Goal: Task Accomplishment & Management: Use online tool/utility

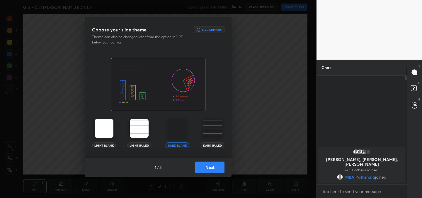
click at [216, 169] on button "Next" at bounding box center [209, 167] width 29 height 12
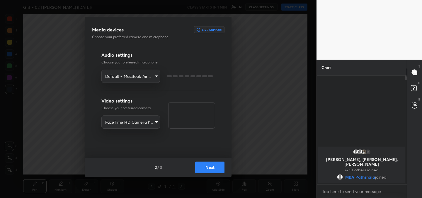
click at [216, 169] on button "Next" at bounding box center [209, 167] width 29 height 12
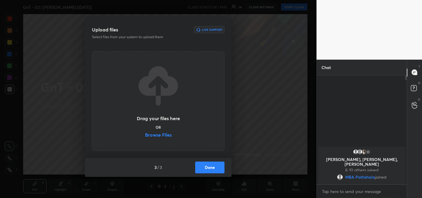
click at [160, 135] on label "Browse Files" at bounding box center [158, 135] width 27 height 6
click at [145, 135] on input "Browse Files" at bounding box center [145, 135] width 0 height 6
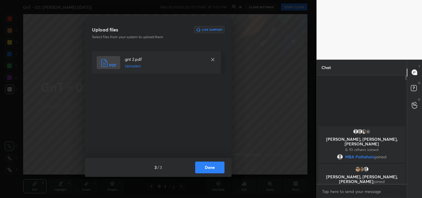
click at [210, 168] on button "Done" at bounding box center [209, 167] width 29 height 12
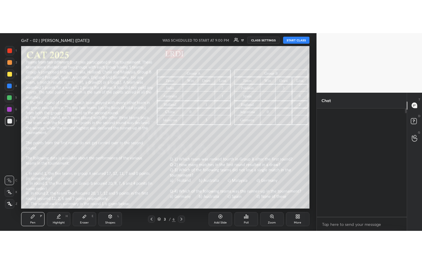
scroll to position [187, 88]
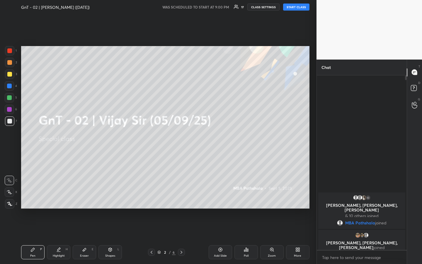
click at [297, 7] on button "START CLASS" at bounding box center [296, 7] width 26 height 7
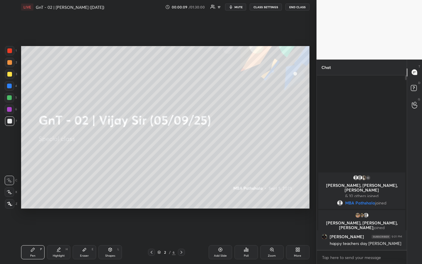
click at [311, 153] on div "Setting up your live class Poll for secs No correct answer Start poll" at bounding box center [165, 127] width 293 height 226
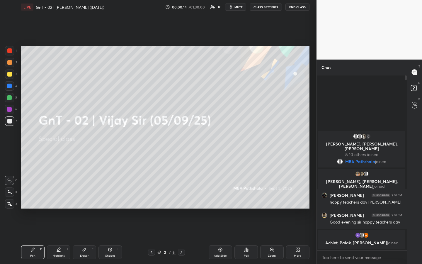
click at [9, 64] on div at bounding box center [9, 62] width 5 height 5
click at [11, 75] on div at bounding box center [9, 74] width 5 height 5
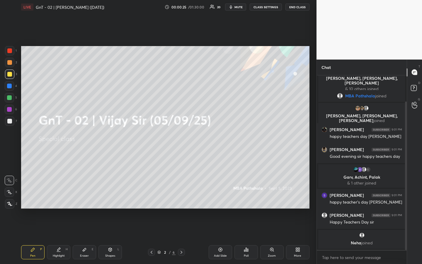
scroll to position [31, 0]
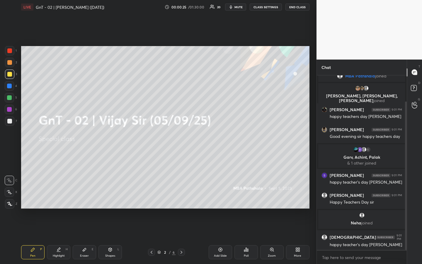
click at [312, 150] on div "1 2 3 4 5 6 7 R O A L C X Z Erase all C X Z LIVE GnT - 02 | [PERSON_NAME] ([DAT…" at bounding box center [158, 132] width 317 height 264
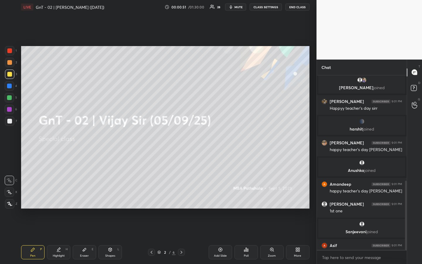
scroll to position [267, 0]
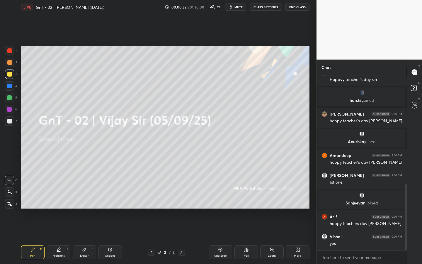
click at [313, 152] on div "1 2 3 4 5 6 7 R O A L C X Z Erase all C X Z LIVE GnT - 02 | [PERSON_NAME] ([DAT…" at bounding box center [158, 132] width 317 height 264
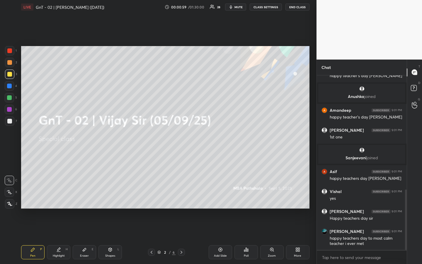
scroll to position [352, 0]
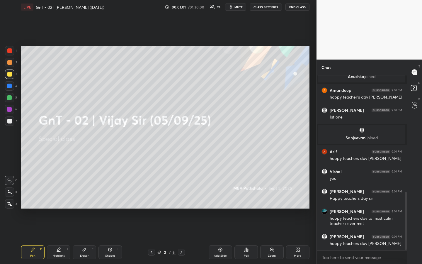
click at [313, 152] on div "1 2 3 4 5 6 7 R O A L C X Z Erase all C X Z LIVE GnT - 02 | [PERSON_NAME] ([DAT…" at bounding box center [158, 132] width 317 height 264
click at [313, 153] on div "1 2 3 4 5 6 7 R O A L C X Z Erase all C X Z LIVE GnT - 02 | [PERSON_NAME] ([DAT…" at bounding box center [158, 132] width 317 height 264
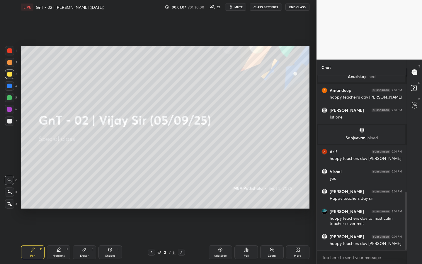
click at [313, 133] on div "1 2 3 4 5 6 7 R O A L C X Z Erase all C X Z LIVE GnT - 02 | [PERSON_NAME] ([DAT…" at bounding box center [158, 132] width 317 height 264
click at [312, 134] on div "1 2 3 4 5 6 7 R O A L C X Z Erase all C X Z LIVE GnT - 02 | [PERSON_NAME] ([DAT…" at bounding box center [158, 132] width 317 height 264
click at [312, 136] on div "1 2 3 4 5 6 7 R O A L C X Z Erase all C X Z LIVE GnT - 02 | [PERSON_NAME] ([DAT…" at bounding box center [158, 132] width 317 height 264
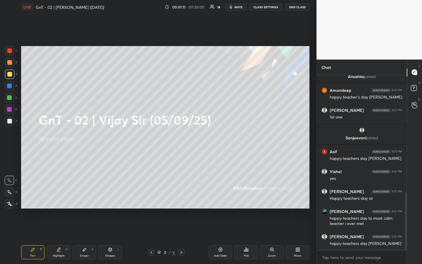
click at [312, 136] on div "1 2 3 4 5 6 7 R O A L C X Z Erase all C X Z LIVE GnT - 02 | [PERSON_NAME] ([DAT…" at bounding box center [158, 132] width 317 height 264
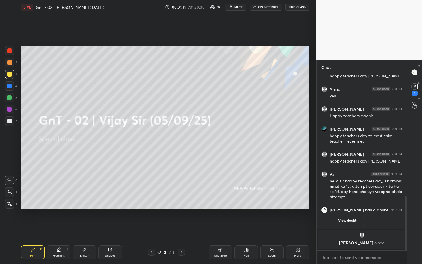
scroll to position [391, 0]
click at [413, 144] on div "T Messages (T) D Doubts (D) 1 G Raise Hand (G)" at bounding box center [414, 162] width 15 height 205
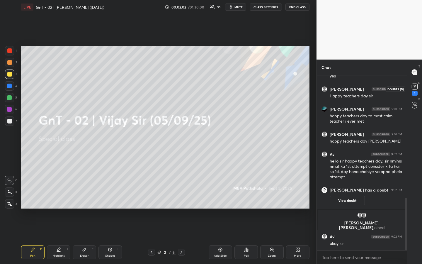
click at [414, 84] on rect at bounding box center [415, 87] width 6 height 6
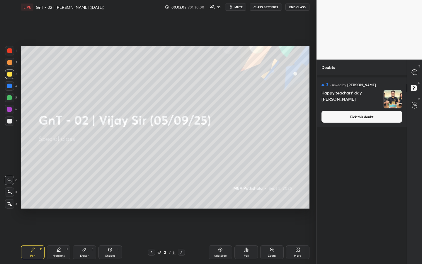
click at [376, 120] on button "Pick this doubt" at bounding box center [362, 117] width 81 height 12
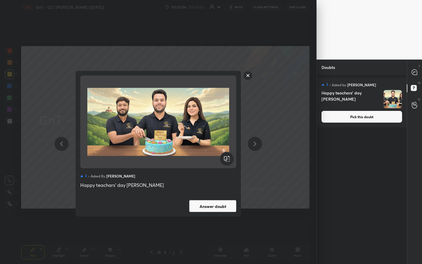
click at [219, 197] on button "Answer doubt" at bounding box center [212, 206] width 47 height 12
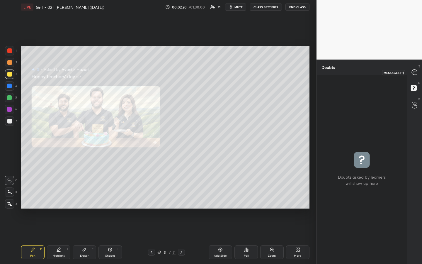
click at [417, 71] on icon at bounding box center [415, 72] width 6 height 6
type textarea "x"
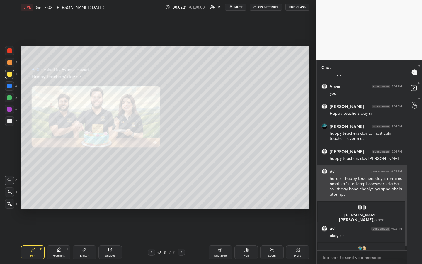
scroll to position [461, 0]
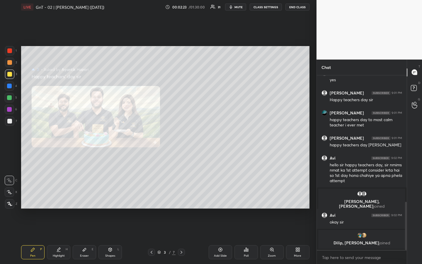
click at [314, 168] on div "1 2 3 4 5 6 7 R O A L C X Z Erase all C X Z LIVE GnT - 02 | [PERSON_NAME] ([DAT…" at bounding box center [158, 132] width 317 height 264
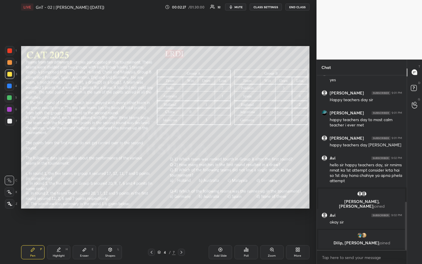
click at [11, 60] on div at bounding box center [9, 62] width 9 height 9
click at [9, 75] on div at bounding box center [9, 74] width 5 height 5
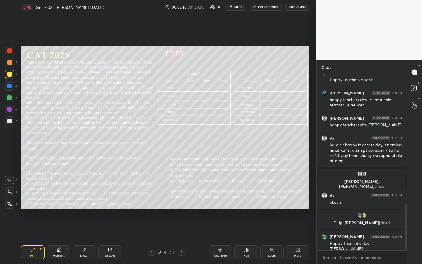
click at [10, 63] on div at bounding box center [9, 62] width 5 height 5
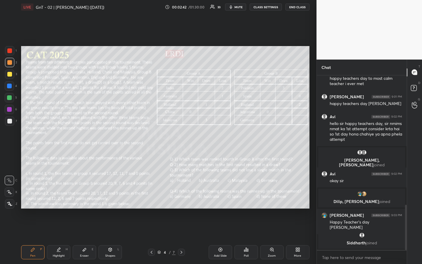
click at [36, 197] on div "Pen P" at bounding box center [32, 252] width 23 height 14
click at [310, 143] on div "Setting up your live class Poll for secs No correct answer Start poll" at bounding box center [165, 127] width 293 height 226
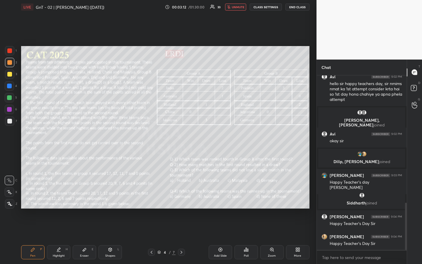
scroll to position [493, 0]
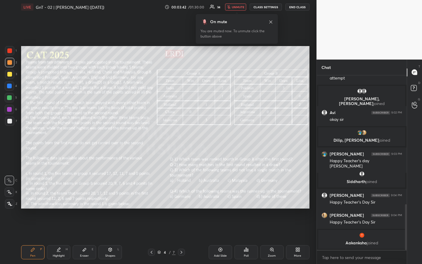
click at [9, 75] on div at bounding box center [9, 74] width 5 height 5
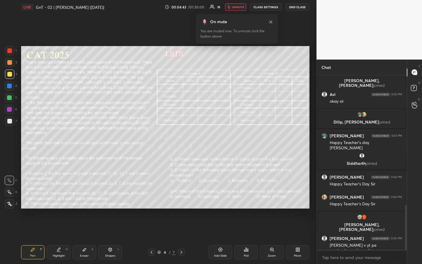
scroll to position [506, 0]
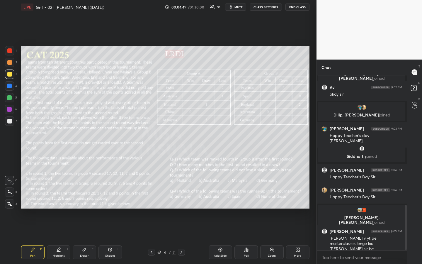
click at [415, 196] on div "T Messages (T) D Doubts (D) G Raise Hand (G)" at bounding box center [414, 162] width 15 height 205
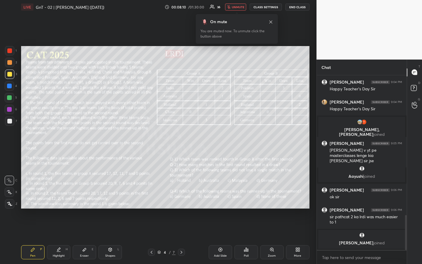
scroll to position [697, 0]
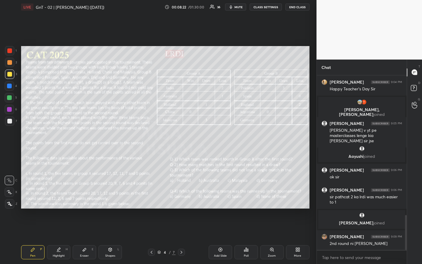
click at [59, 197] on div "Highlight" at bounding box center [59, 255] width 12 height 3
click at [33, 197] on icon at bounding box center [32, 249] width 5 height 5
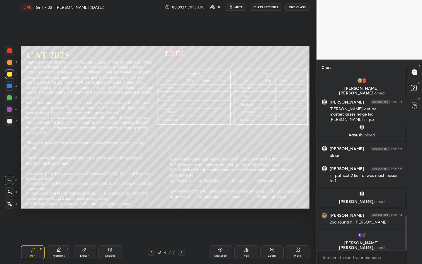
click at [57, 197] on div "Highlight H" at bounding box center [58, 252] width 23 height 14
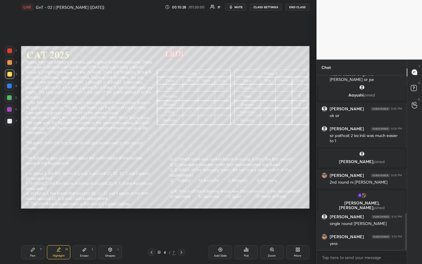
scroll to position [654, 0]
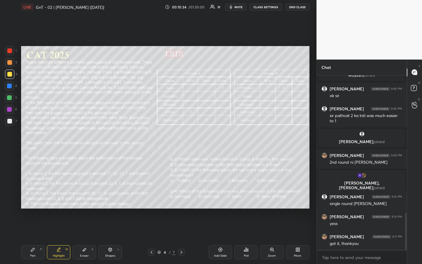
click at [33, 197] on div "Pen" at bounding box center [32, 255] width 5 height 3
click at [11, 98] on div at bounding box center [9, 97] width 5 height 5
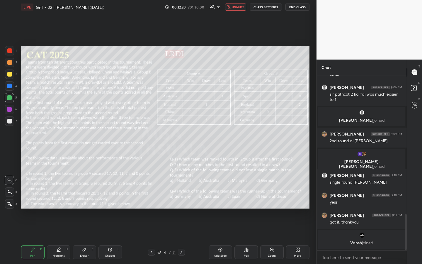
click at [87, 197] on div "Eraser E" at bounding box center [84, 252] width 23 height 14
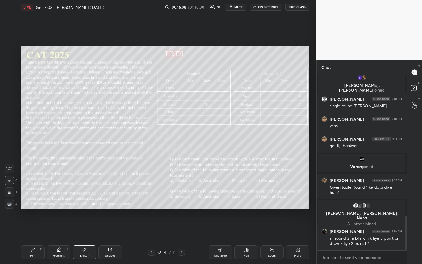
scroll to position [712, 0]
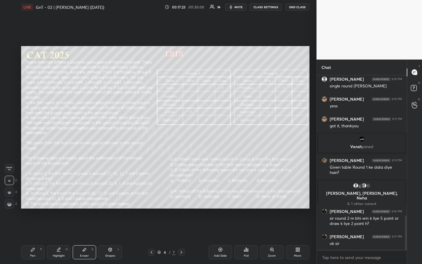
click at [35, 197] on div "Pen P" at bounding box center [32, 252] width 23 height 14
click at [10, 61] on div at bounding box center [9, 62] width 5 height 5
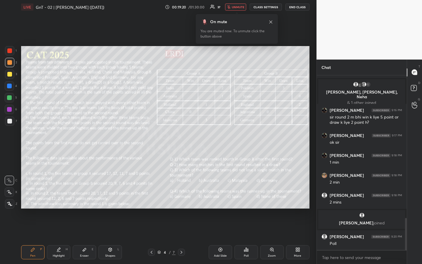
scroll to position [783, 0]
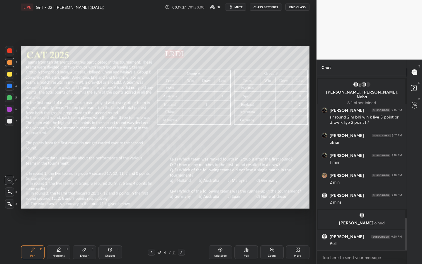
click at [247, 197] on icon at bounding box center [246, 249] width 5 height 5
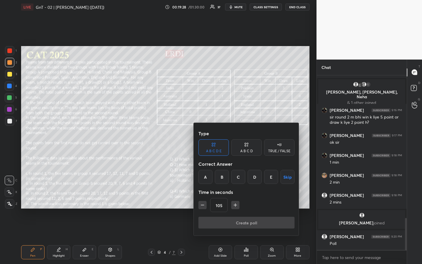
click at [248, 149] on div "A B C D" at bounding box center [246, 151] width 13 height 4
click at [200, 197] on icon "button" at bounding box center [203, 205] width 6 height 6
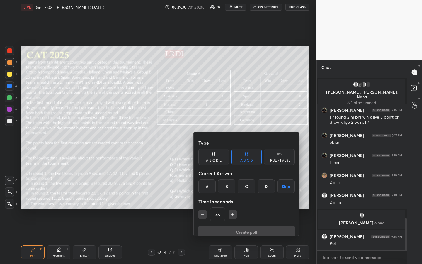
click at [200, 197] on icon "button" at bounding box center [203, 214] width 6 height 6
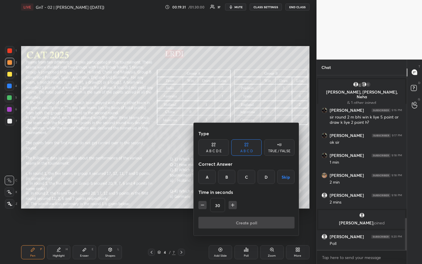
click at [200, 197] on icon "button" at bounding box center [203, 205] width 6 height 6
type input "15"
click at [200, 197] on div "15" at bounding box center [247, 205] width 96 height 14
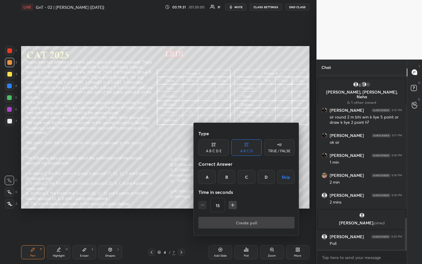
click at [200, 197] on div "15" at bounding box center [247, 205] width 96 height 14
click at [248, 197] on div at bounding box center [211, 132] width 422 height 264
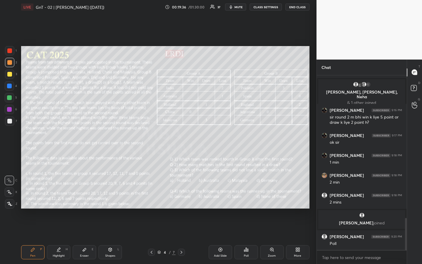
click at [248, 197] on div "Poll" at bounding box center [246, 252] width 23 height 14
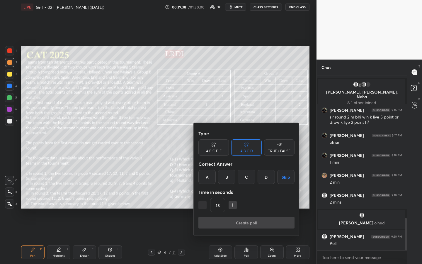
click at [206, 180] on div "A" at bounding box center [207, 177] width 17 height 14
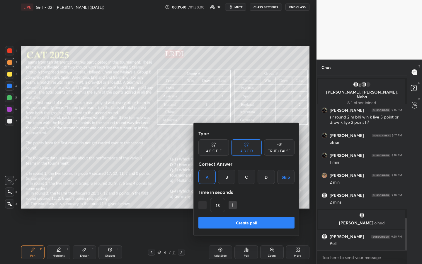
click at [247, 197] on button "Create poll" at bounding box center [247, 223] width 96 height 12
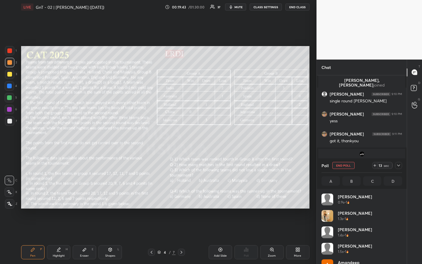
scroll to position [69, 79]
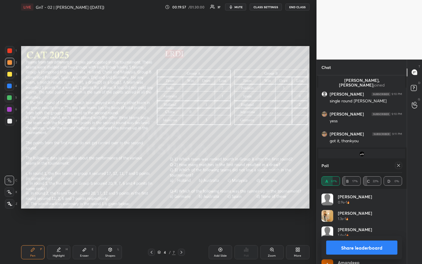
click at [399, 165] on icon at bounding box center [398, 165] width 5 height 5
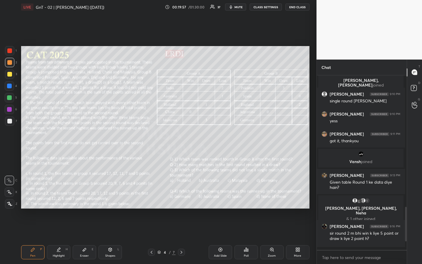
scroll to position [187, 88]
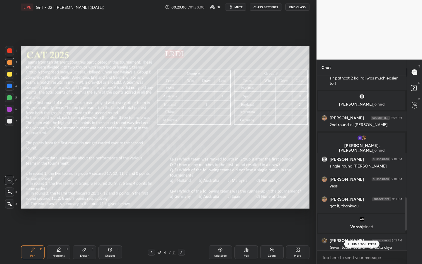
click at [250, 197] on div "Poll" at bounding box center [246, 252] width 23 height 14
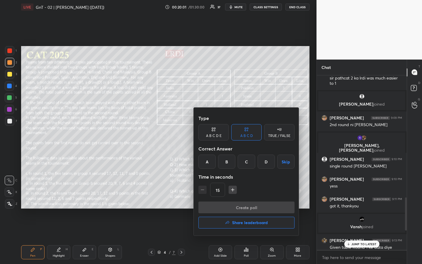
click at [229, 163] on div "B" at bounding box center [226, 162] width 17 height 14
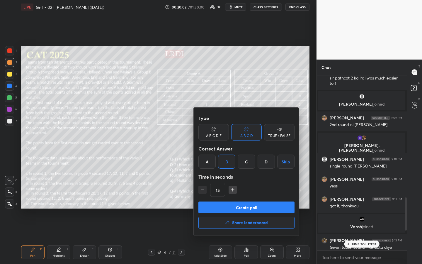
click at [255, 197] on button "Create poll" at bounding box center [247, 207] width 96 height 12
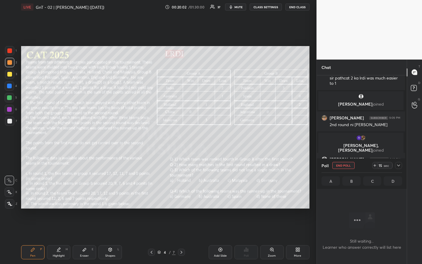
scroll to position [147, 86]
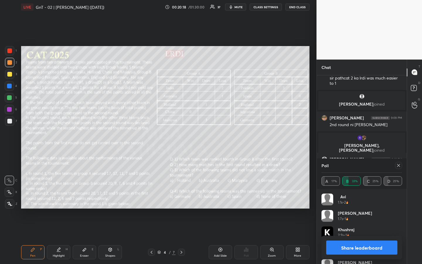
click at [398, 164] on icon at bounding box center [398, 165] width 3 height 3
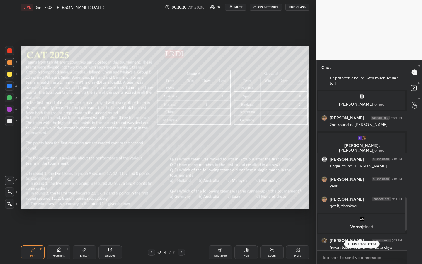
click at [245, 197] on icon at bounding box center [246, 249] width 5 height 5
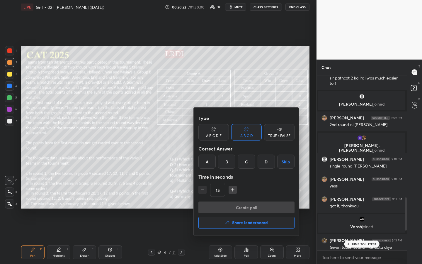
click at [247, 160] on div "C" at bounding box center [246, 162] width 17 height 14
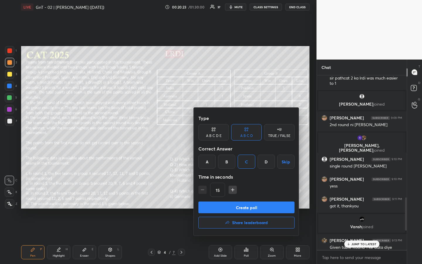
click at [253, 197] on button "Create poll" at bounding box center [247, 207] width 96 height 12
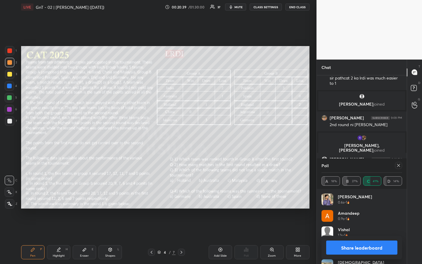
click at [399, 166] on icon at bounding box center [398, 165] width 5 height 5
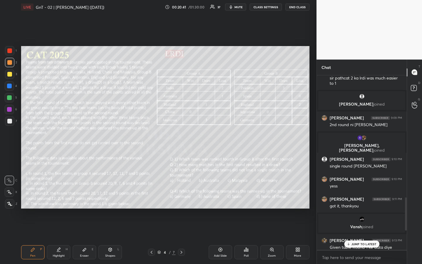
click at [246, 197] on div "Poll" at bounding box center [246, 255] width 5 height 3
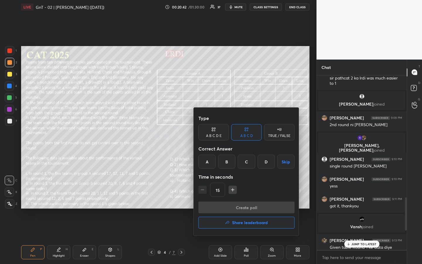
click at [206, 156] on div "A" at bounding box center [207, 162] width 17 height 14
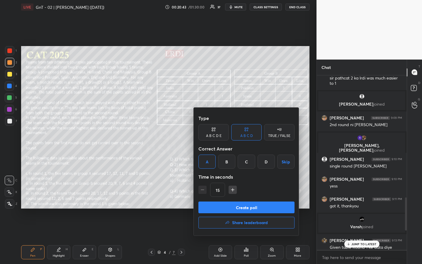
click at [245, 197] on button "Create poll" at bounding box center [247, 207] width 96 height 12
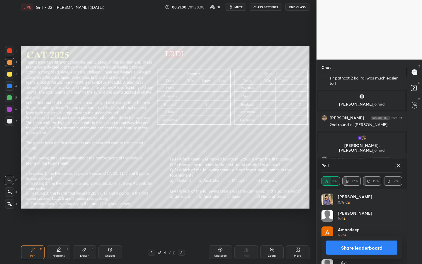
click at [364, 197] on button "Share leaderboard" at bounding box center [361, 247] width 71 height 14
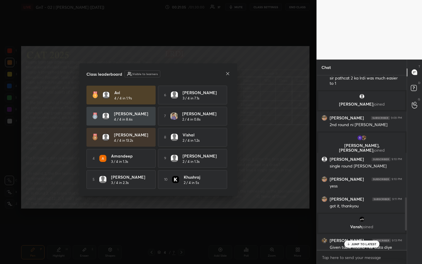
click at [228, 72] on icon at bounding box center [227, 73] width 5 height 5
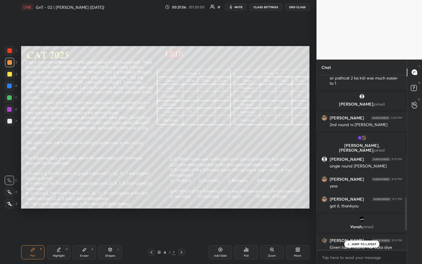
click at [361, 197] on p "JUMP TO LATEST" at bounding box center [364, 244] width 25 height 4
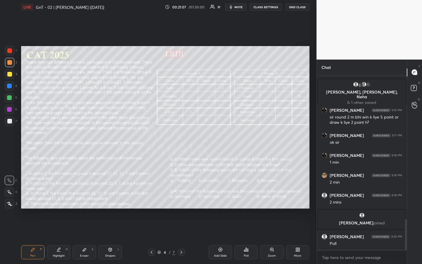
click at [61, 197] on div "Highlight" at bounding box center [59, 255] width 12 height 3
click at [59, 197] on div "Highlight" at bounding box center [59, 255] width 12 height 3
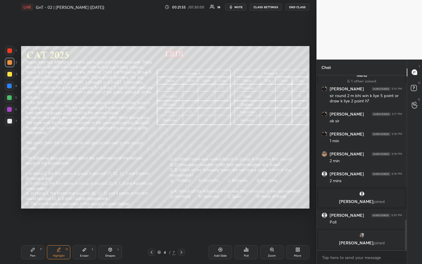
click at [28, 197] on div "Pen P" at bounding box center [32, 252] width 23 height 14
click at [55, 197] on div "Highlight" at bounding box center [59, 255] width 12 height 3
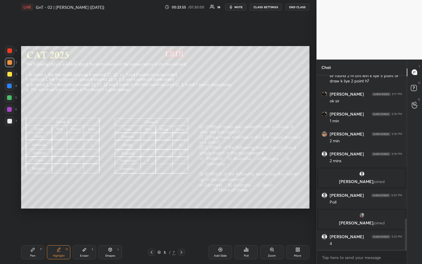
drag, startPoint x: 30, startPoint y: 256, endPoint x: 32, endPoint y: 242, distance: 14.2
click at [30, 197] on div "Pen P" at bounding box center [32, 252] width 23 height 14
click at [11, 74] on div at bounding box center [9, 73] width 9 height 9
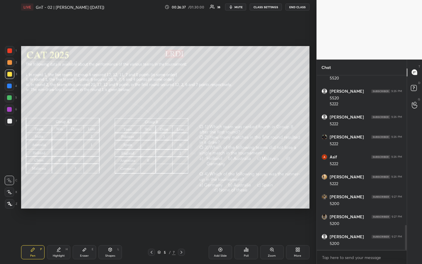
scroll to position [1078, 0]
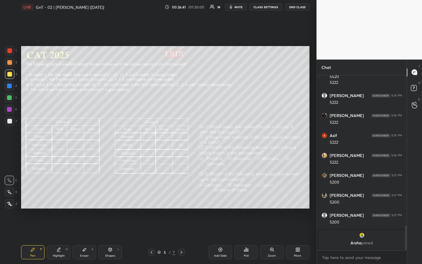
click at [9, 98] on div at bounding box center [9, 97] width 5 height 5
click at [56, 197] on div "Highlight" at bounding box center [59, 255] width 12 height 3
click at [31, 197] on div "Pen" at bounding box center [32, 255] width 5 height 3
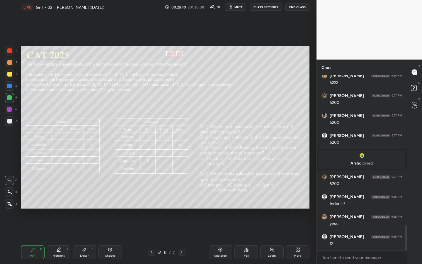
scroll to position [1085, 0]
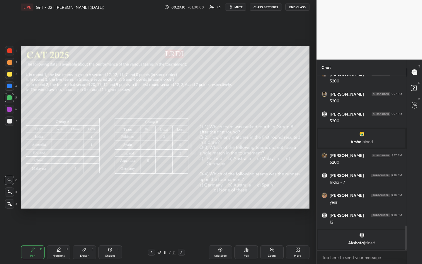
drag, startPoint x: 84, startPoint y: 250, endPoint x: 86, endPoint y: 247, distance: 3.3
click at [84, 197] on icon at bounding box center [85, 249] width 4 height 3
drag, startPoint x: 10, startPoint y: 203, endPoint x: 18, endPoint y: 190, distance: 14.8
click at [10, 197] on rect at bounding box center [10, 203] width 1 height 1
click at [35, 197] on div "Pen P" at bounding box center [32, 252] width 23 height 14
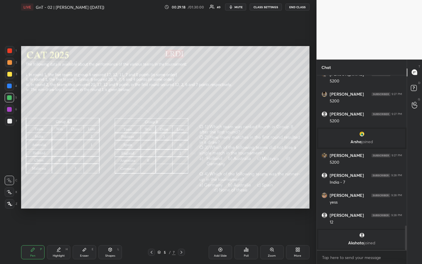
drag, startPoint x: 12, startPoint y: 73, endPoint x: 18, endPoint y: 75, distance: 7.0
click at [12, 74] on div at bounding box center [9, 73] width 9 height 9
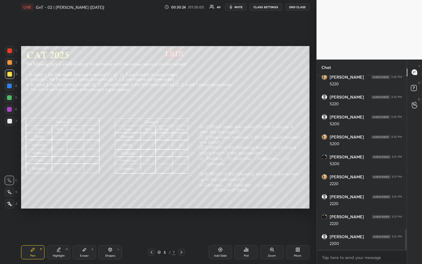
scroll to position [1341, 0]
click at [9, 100] on div at bounding box center [9, 97] width 9 height 9
click at [56, 197] on div "Highlight" at bounding box center [59, 255] width 12 height 3
click at [32, 197] on icon at bounding box center [32, 249] width 5 height 5
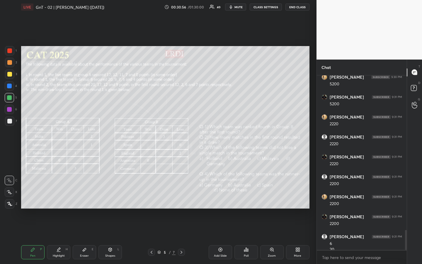
scroll to position [1367, 0]
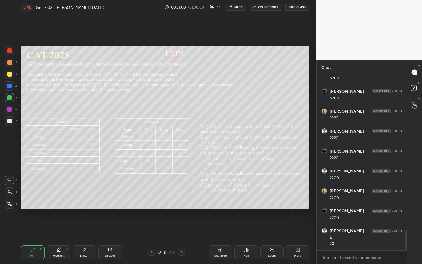
click at [60, 197] on icon at bounding box center [58, 249] width 5 height 5
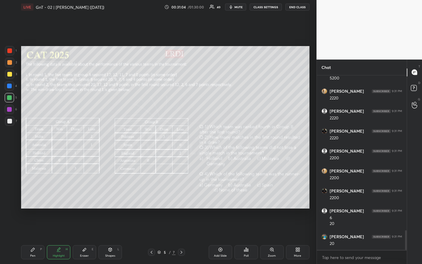
click at [32, 197] on div "Pen" at bounding box center [32, 255] width 5 height 3
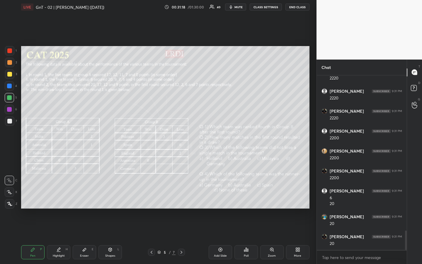
click at [54, 197] on div "Highlight" at bounding box center [59, 255] width 12 height 3
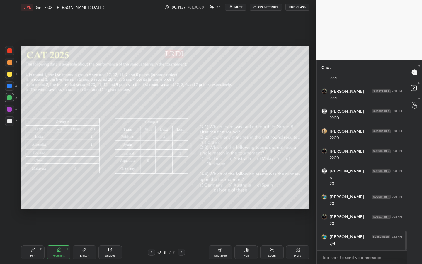
scroll to position [1447, 0]
click at [32, 197] on icon at bounding box center [32, 249] width 5 height 5
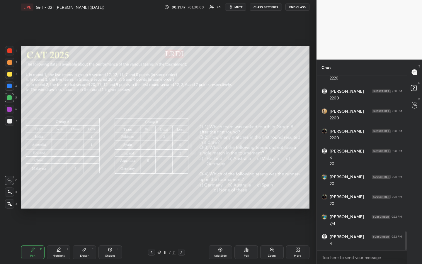
scroll to position [1467, 0]
click at [83, 197] on div "Eraser E" at bounding box center [84, 252] width 23 height 14
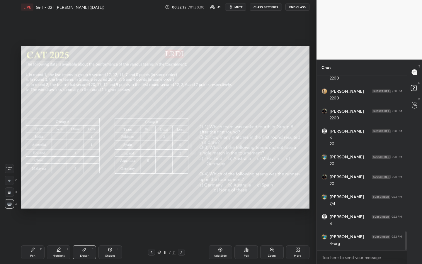
click at [34, 197] on div "Pen P" at bounding box center [32, 252] width 23 height 14
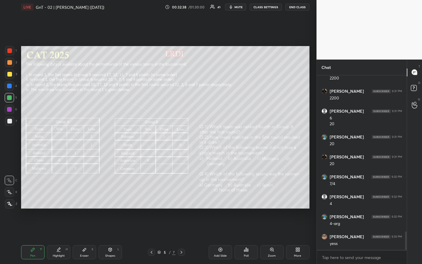
click at [9, 65] on div at bounding box center [9, 62] width 9 height 9
drag, startPoint x: 10, startPoint y: 122, endPoint x: 18, endPoint y: 117, distance: 9.0
click at [9, 122] on div at bounding box center [9, 121] width 5 height 5
click at [12, 75] on div at bounding box center [9, 73] width 9 height 9
click at [11, 74] on div at bounding box center [9, 74] width 5 height 5
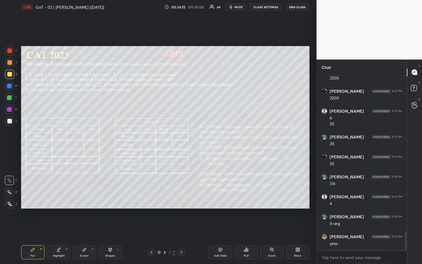
click at [62, 197] on div "Highlight H" at bounding box center [58, 252] width 23 height 14
click at [34, 197] on icon at bounding box center [32, 249] width 5 height 5
drag, startPoint x: 90, startPoint y: 250, endPoint x: 98, endPoint y: 238, distance: 14.7
click at [89, 197] on div "Eraser E" at bounding box center [84, 252] width 23 height 14
drag, startPoint x: 37, startPoint y: 254, endPoint x: 40, endPoint y: 251, distance: 4.6
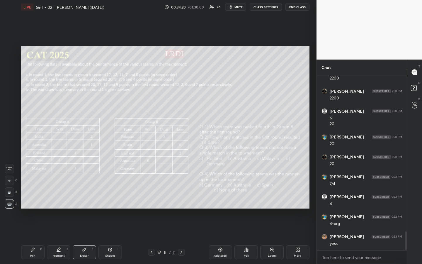
click at [38, 197] on div "Pen P" at bounding box center [32, 252] width 23 height 14
click at [9, 121] on div at bounding box center [9, 121] width 5 height 5
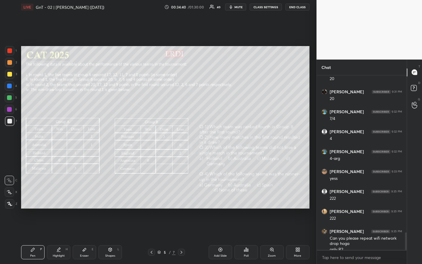
scroll to position [1558, 0]
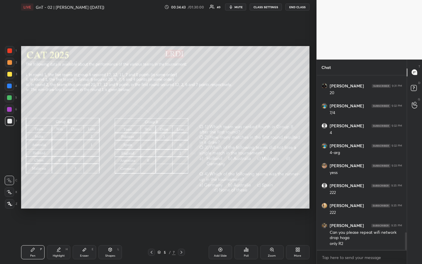
click at [60, 197] on div "Highlight" at bounding box center [59, 255] width 12 height 3
click at [30, 197] on div "Pen P" at bounding box center [32, 252] width 23 height 14
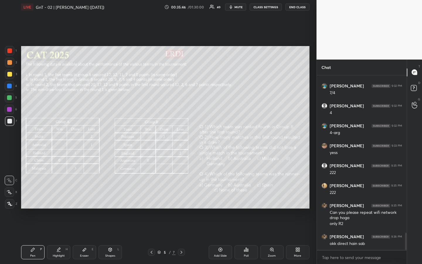
scroll to position [1603, 0]
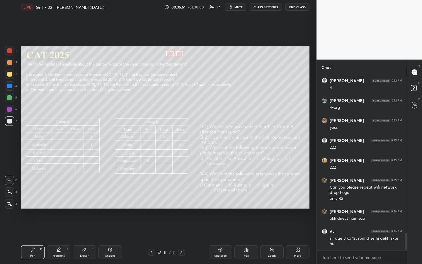
drag, startPoint x: 58, startPoint y: 254, endPoint x: 61, endPoint y: 252, distance: 3.5
click at [58, 197] on div "Highlight" at bounding box center [59, 255] width 12 height 3
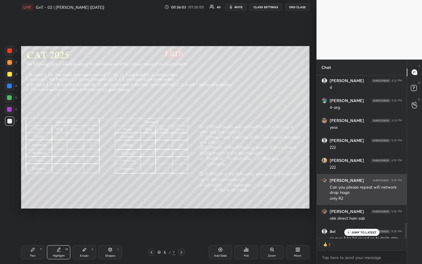
scroll to position [1614, 0]
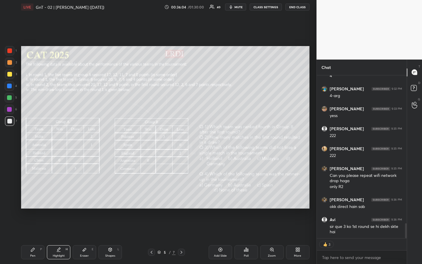
click at [33, 197] on div "Pen" at bounding box center [32, 255] width 5 height 3
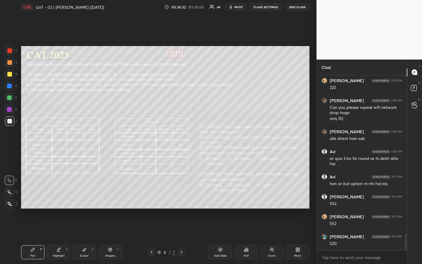
scroll to position [1702, 0]
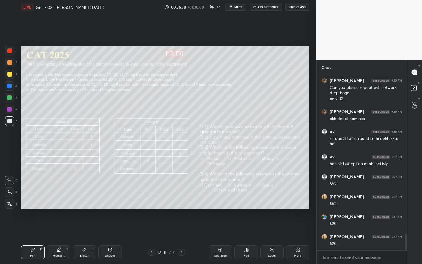
click at [12, 52] on div at bounding box center [9, 50] width 9 height 9
click at [36, 197] on div "Pen P" at bounding box center [32, 252] width 23 height 14
click at [59, 197] on div "Highlight" at bounding box center [59, 255] width 12 height 3
click at [32, 197] on icon at bounding box center [33, 250] width 4 height 4
click at [61, 197] on div "Highlight" at bounding box center [59, 255] width 12 height 3
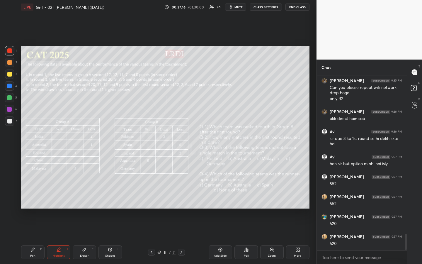
click at [32, 197] on div "Pen P" at bounding box center [32, 252] width 23 height 14
click at [62, 197] on div "Highlight H" at bounding box center [58, 252] width 23 height 14
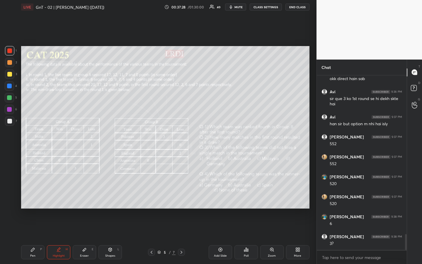
scroll to position [1762, 0]
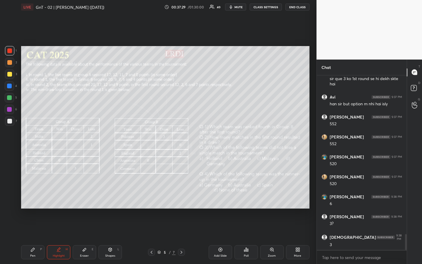
click at [57, 197] on div "Highlight H" at bounding box center [58, 252] width 23 height 14
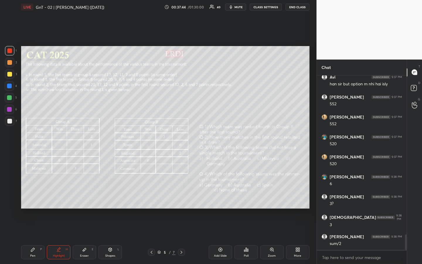
click at [30, 197] on div "Pen P" at bounding box center [32, 252] width 23 height 14
click at [61, 197] on div "Highlight" at bounding box center [59, 255] width 12 height 3
click at [32, 197] on div "Pen" at bounding box center [32, 255] width 5 height 3
click at [65, 197] on div "Highlight H" at bounding box center [58, 252] width 23 height 14
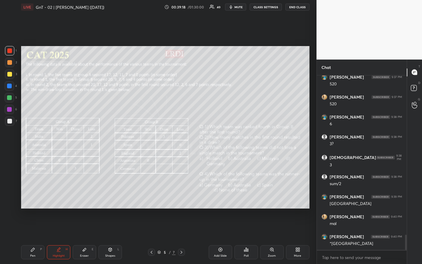
scroll to position [1862, 0]
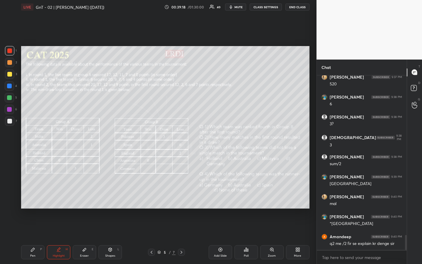
click at [34, 197] on div "Pen" at bounding box center [32, 255] width 5 height 3
click at [58, 197] on icon at bounding box center [58, 248] width 3 height 3
click at [32, 197] on div "Pen P" at bounding box center [32, 252] width 23 height 14
drag, startPoint x: 61, startPoint y: 252, endPoint x: 68, endPoint y: 245, distance: 10.4
click at [60, 197] on div "Highlight H" at bounding box center [58, 252] width 23 height 14
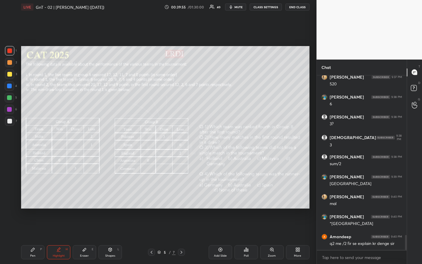
click at [25, 197] on div "Pen P" at bounding box center [32, 252] width 23 height 14
click at [58, 197] on icon at bounding box center [58, 248] width 3 height 3
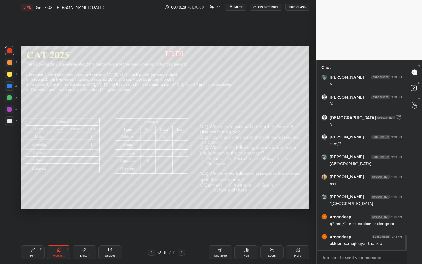
click at [35, 197] on icon at bounding box center [32, 249] width 5 height 5
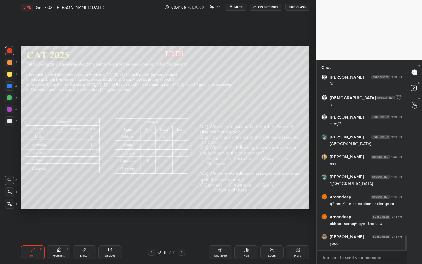
scroll to position [1922, 0]
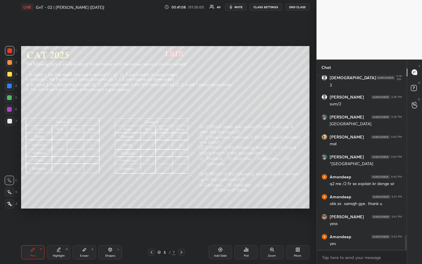
click at [313, 182] on div "1 2 3 4 5 6 7 R O A L C X Z Erase all C X Z LIVE GnT - 02 | [PERSON_NAME] ([DAT…" at bounding box center [158, 132] width 317 height 264
click at [313, 183] on div "1 2 3 4 5 6 7 R O A L C X Z Erase all C X Z LIVE GnT - 02 | [PERSON_NAME] ([DAT…" at bounding box center [158, 132] width 317 height 264
click at [8, 77] on div at bounding box center [9, 73] width 9 height 9
click at [310, 51] on div "Setting up your live class Poll for secs No correct answer Start poll" at bounding box center [165, 127] width 293 height 226
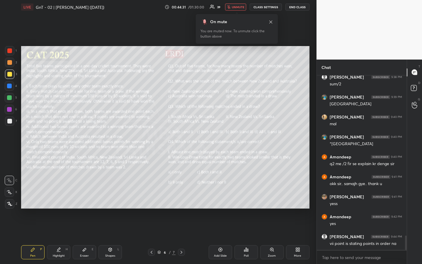
scroll to position [1962, 0]
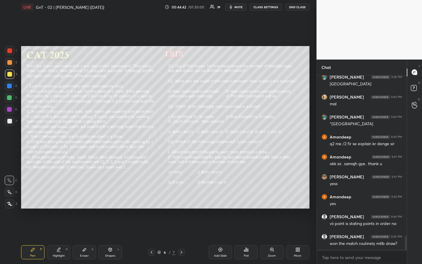
click at [11, 73] on div at bounding box center [9, 74] width 5 height 5
click at [60, 197] on div "Highlight" at bounding box center [59, 255] width 12 height 3
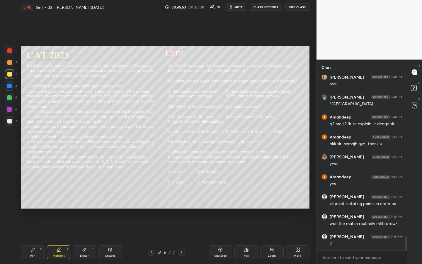
click at [32, 197] on div "Pen P" at bounding box center [32, 252] width 23 height 14
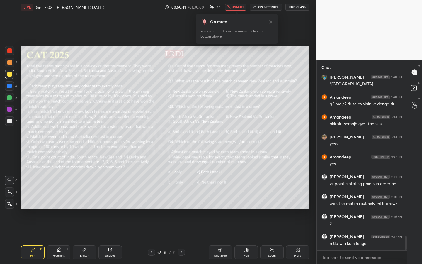
scroll to position [2027, 0]
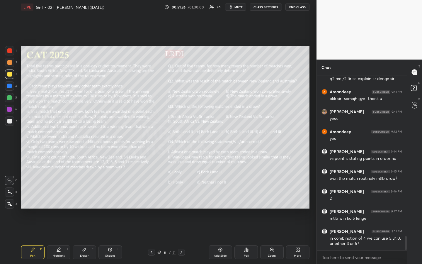
drag, startPoint x: 60, startPoint y: 255, endPoint x: 61, endPoint y: 251, distance: 4.1
click at [62, 197] on div "Highlight" at bounding box center [59, 255] width 12 height 3
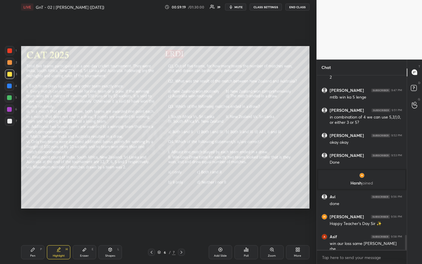
scroll to position [1866, 0]
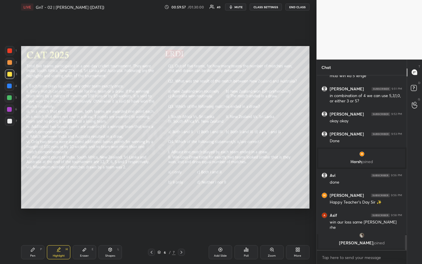
click at [314, 145] on div "1 2 3 4 5 6 7 R O A L C X Z Erase all C X Z LIVE GnT - 02 | [PERSON_NAME] ([DAT…" at bounding box center [158, 132] width 317 height 264
click at [246, 197] on icon at bounding box center [246, 249] width 5 height 5
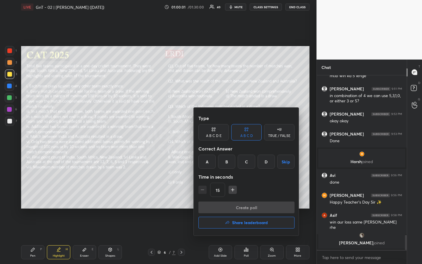
click at [265, 165] on div "D" at bounding box center [266, 162] width 17 height 14
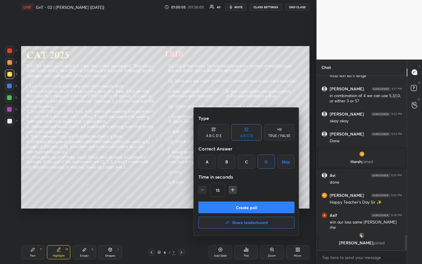
click at [249, 197] on button "Create poll" at bounding box center [247, 207] width 96 height 12
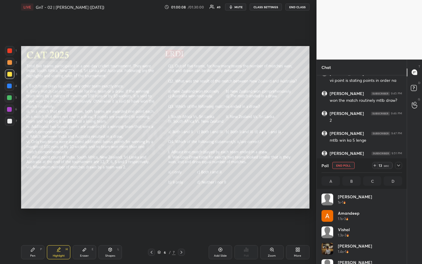
scroll to position [69, 79]
click at [414, 196] on div "T Messages (T) D Doubts (D) G Raise Hand (G)" at bounding box center [414, 162] width 15 height 205
click at [416, 196] on div "T Messages (T) D Doubts (D) G Raise Hand (G)" at bounding box center [414, 162] width 15 height 205
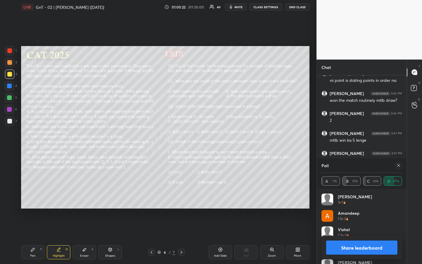
click at [398, 165] on icon at bounding box center [398, 165] width 3 height 3
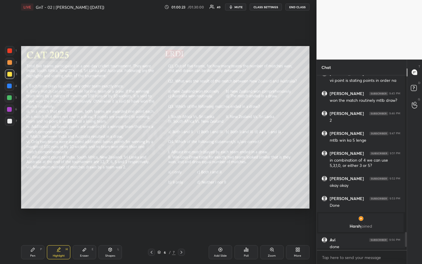
scroll to position [187, 88]
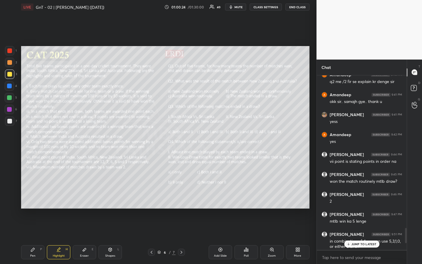
click at [244, 197] on div "Poll" at bounding box center [246, 252] width 23 height 14
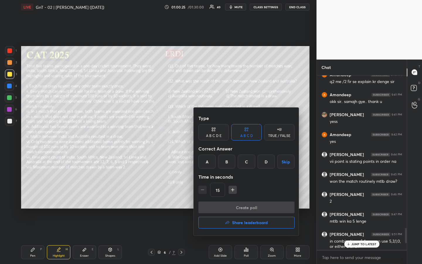
click at [232, 160] on div "B" at bounding box center [226, 162] width 17 height 14
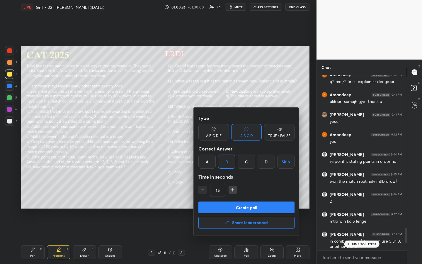
click at [258, 197] on button "Create poll" at bounding box center [247, 207] width 96 height 12
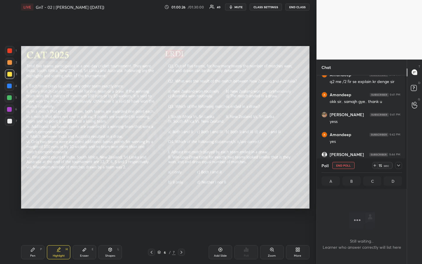
scroll to position [2, 2]
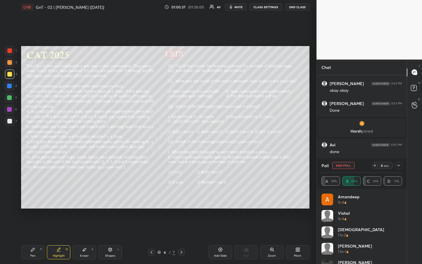
click at [415, 197] on div "T Messages (T) D Doubts (D) G Raise Hand (G)" at bounding box center [414, 162] width 15 height 205
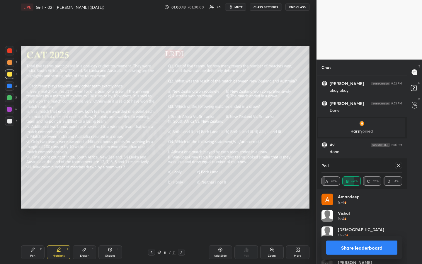
click at [398, 166] on icon at bounding box center [398, 165] width 3 height 3
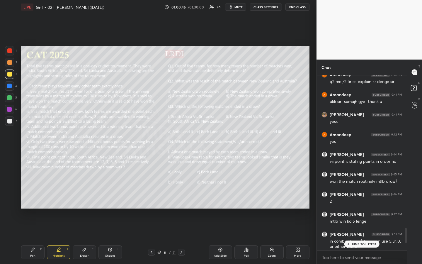
click at [246, 197] on div "Poll" at bounding box center [246, 255] width 5 height 3
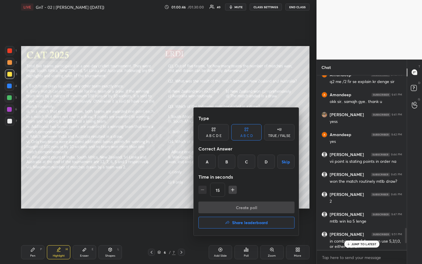
click at [210, 166] on div "A" at bounding box center [207, 162] width 17 height 14
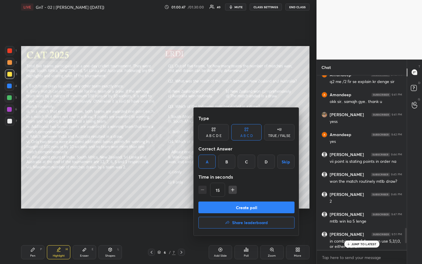
click at [256, 197] on button "Create poll" at bounding box center [247, 207] width 96 height 12
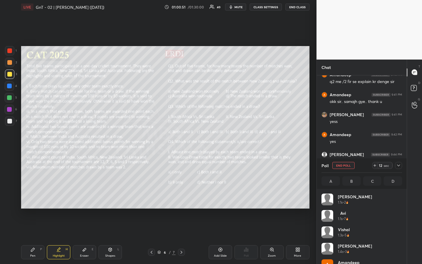
click at [313, 197] on div "1 2 3 4 5 6 7 R O A L C X Z Erase all C X Z LIVE GnT - 02 | [PERSON_NAME] ([DAT…" at bounding box center [158, 132] width 317 height 264
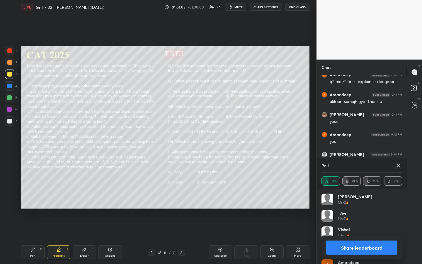
click at [398, 166] on icon at bounding box center [398, 165] width 5 height 5
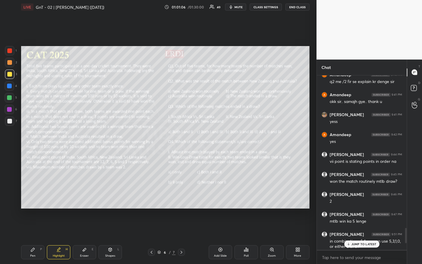
click at [245, 197] on div "Poll" at bounding box center [246, 255] width 5 height 3
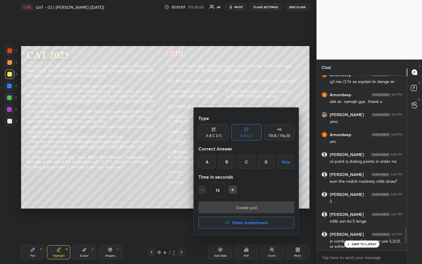
click at [210, 166] on div "A" at bounding box center [207, 162] width 17 height 14
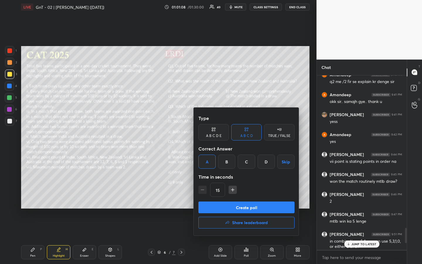
click at [243, 197] on button "Create poll" at bounding box center [247, 207] width 96 height 12
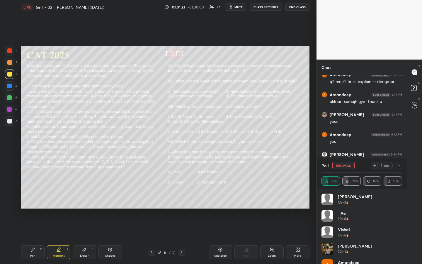
click at [313, 191] on div "1 2 3 4 5 6 7 R O A L C X Z Erase all C X Z LIVE GnT - 02 | [PERSON_NAME] ([DAT…" at bounding box center [158, 132] width 317 height 264
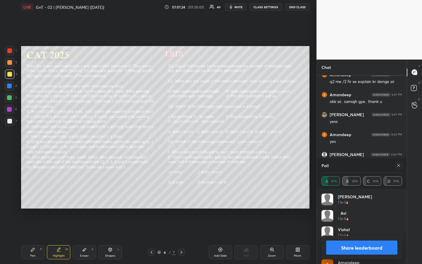
click at [365, 197] on button "Share leaderboard" at bounding box center [361, 247] width 71 height 14
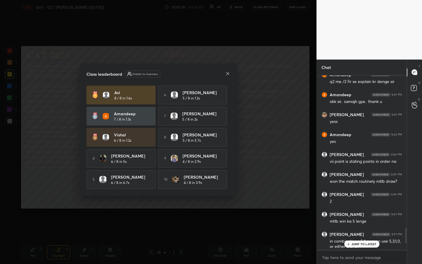
click at [229, 75] on div at bounding box center [227, 74] width 5 height 6
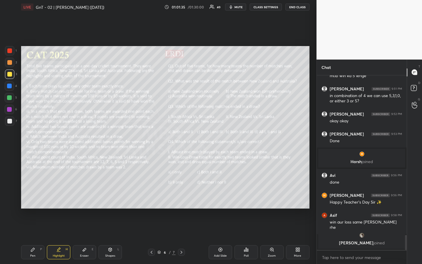
click at [59, 197] on div "Highlight" at bounding box center [59, 255] width 12 height 3
click at [55, 197] on div "Highlight H" at bounding box center [58, 252] width 23 height 14
click at [34, 197] on icon at bounding box center [32, 249] width 5 height 5
drag, startPoint x: 67, startPoint y: 253, endPoint x: 71, endPoint y: 245, distance: 8.9
click at [67, 197] on div "Highlight H" at bounding box center [58, 252] width 23 height 14
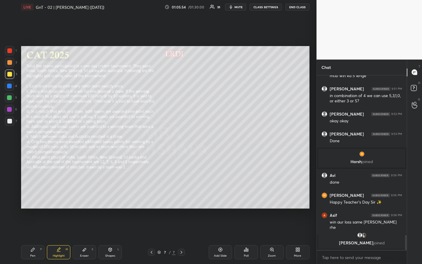
click at [32, 197] on div "Pen P" at bounding box center [32, 252] width 23 height 14
drag, startPoint x: 113, startPoint y: 255, endPoint x: 107, endPoint y: 257, distance: 6.9
click at [113, 197] on div "Shapes" at bounding box center [110, 255] width 10 height 3
drag, startPoint x: 11, startPoint y: 204, endPoint x: 17, endPoint y: 202, distance: 7.1
click at [11, 197] on icon at bounding box center [10, 203] width 4 height 4
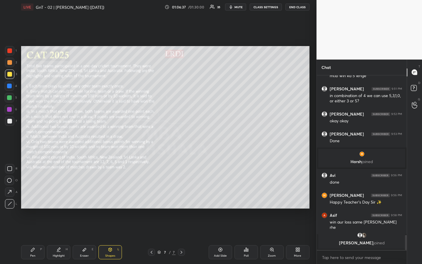
click at [31, 197] on div "Pen" at bounding box center [32, 255] width 5 height 3
click at [11, 123] on div at bounding box center [9, 120] width 9 height 9
drag, startPoint x: 49, startPoint y: 256, endPoint x: 78, endPoint y: 245, distance: 30.9
click at [50, 197] on div "Highlight H" at bounding box center [58, 252] width 23 height 14
click at [36, 197] on div "Pen P" at bounding box center [32, 252] width 23 height 14
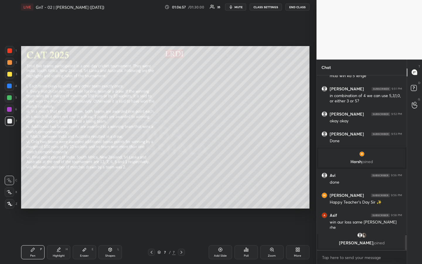
click at [59, 197] on div "Highlight" at bounding box center [59, 255] width 12 height 3
click at [31, 197] on div "Pen" at bounding box center [32, 255] width 5 height 3
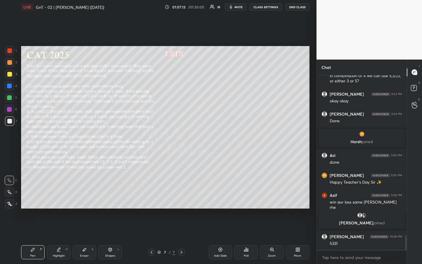
scroll to position [1916, 0]
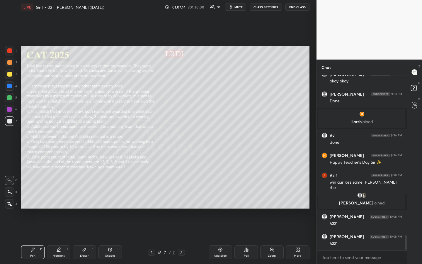
click at [61, 197] on icon at bounding box center [58, 249] width 5 height 5
click at [33, 197] on div "Pen" at bounding box center [32, 255] width 5 height 3
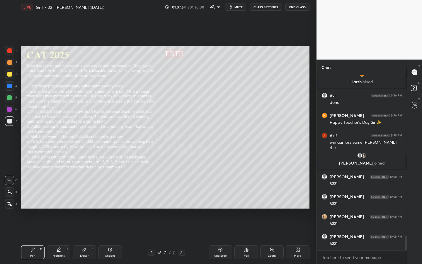
scroll to position [1976, 0]
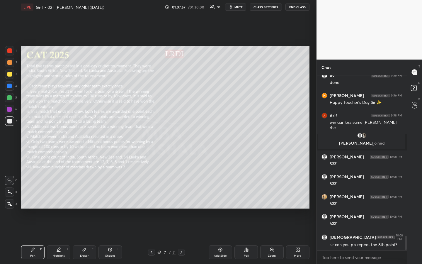
click at [60, 197] on div "Highlight H" at bounding box center [58, 252] width 23 height 14
click at [25, 197] on div "Pen P" at bounding box center [32, 252] width 23 height 14
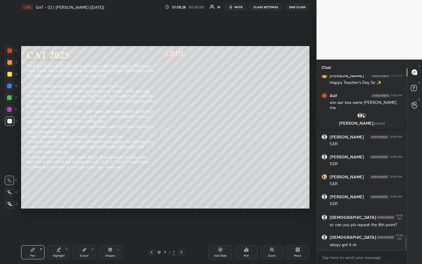
click at [92, 197] on div "E" at bounding box center [93, 249] width 2 height 3
click at [33, 197] on div "Pen" at bounding box center [32, 255] width 5 height 3
click at [83, 197] on div "Eraser E" at bounding box center [84, 252] width 23 height 14
click at [35, 197] on div "Pen" at bounding box center [32, 255] width 5 height 3
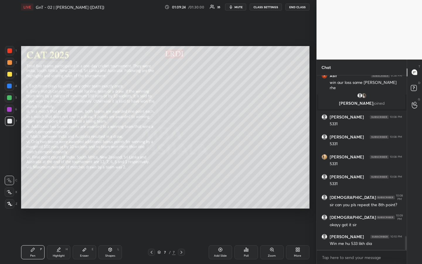
scroll to position [2036, 0]
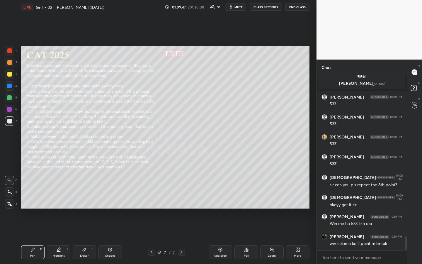
click at [87, 197] on div "Eraser" at bounding box center [84, 255] width 9 height 3
click at [38, 197] on div "Pen P" at bounding box center [32, 252] width 23 height 14
click at [60, 197] on div "Highlight H" at bounding box center [58, 252] width 23 height 14
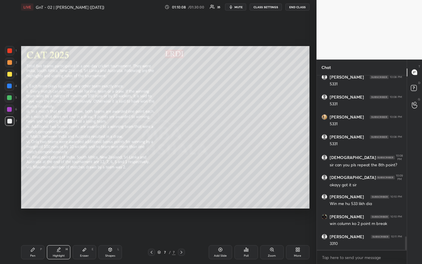
scroll to position [2076, 0]
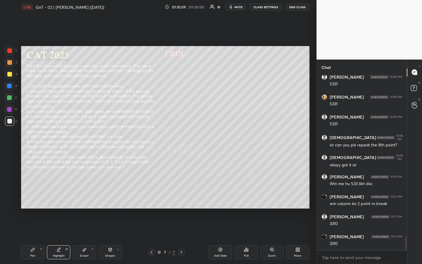
click at [33, 197] on div "Pen" at bounding box center [32, 255] width 5 height 3
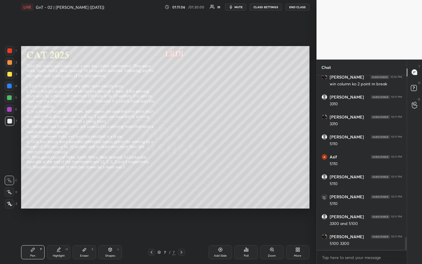
scroll to position [2216, 0]
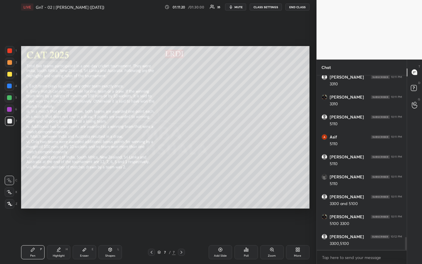
drag, startPoint x: 69, startPoint y: 250, endPoint x: 98, endPoint y: 238, distance: 30.6
click at [70, 197] on div "Highlight H" at bounding box center [58, 252] width 23 height 14
click at [31, 197] on div "Pen P" at bounding box center [32, 252] width 23 height 14
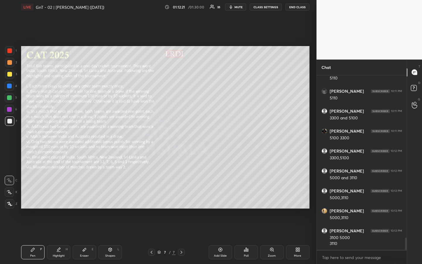
scroll to position [2321, 0]
drag, startPoint x: 60, startPoint y: 252, endPoint x: 68, endPoint y: 248, distance: 9.6
click at [60, 197] on div "Highlight H" at bounding box center [58, 252] width 23 height 14
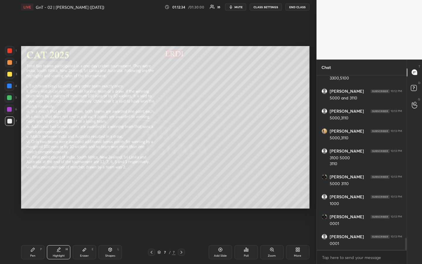
scroll to position [2401, 0]
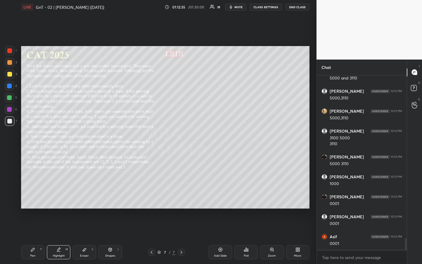
click at [30, 197] on div "Pen P" at bounding box center [32, 252] width 23 height 14
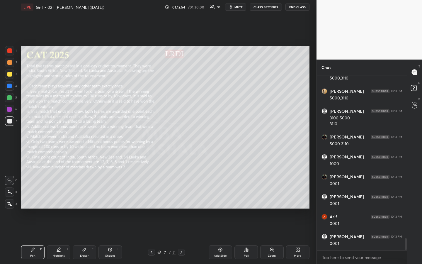
click at [60, 197] on icon at bounding box center [58, 249] width 5 height 5
click at [37, 197] on div "Pen P" at bounding box center [32, 252] width 23 height 14
click at [10, 97] on div at bounding box center [9, 97] width 5 height 5
click at [55, 197] on div "Highlight H" at bounding box center [58, 252] width 23 height 14
click at [30, 197] on div "Pen" at bounding box center [32, 255] width 5 height 3
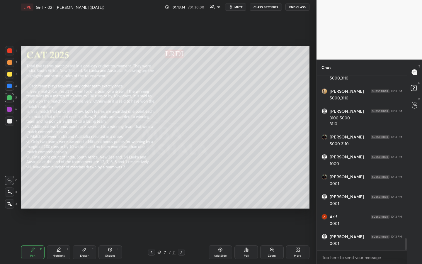
click at [40, 197] on div "P" at bounding box center [41, 249] width 2 height 3
click at [59, 197] on div "Highlight H" at bounding box center [58, 252] width 23 height 14
click at [34, 197] on div "Pen" at bounding box center [32, 255] width 5 height 3
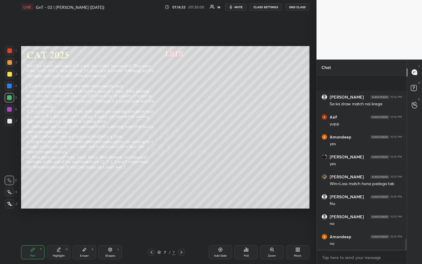
scroll to position [2620, 0]
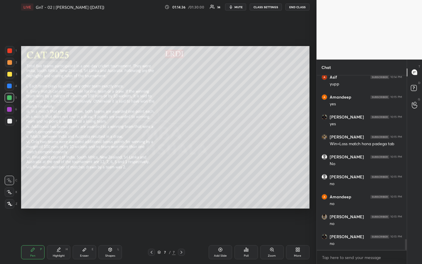
click at [59, 197] on div "Highlight" at bounding box center [59, 255] width 12 height 3
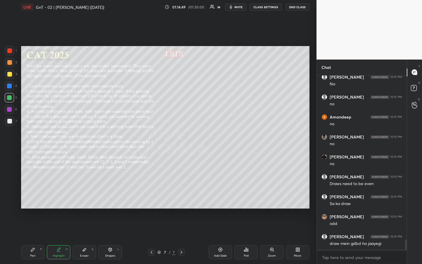
scroll to position [2720, 0]
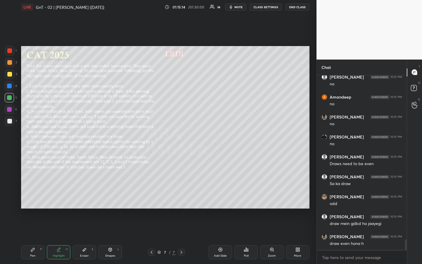
drag, startPoint x: 85, startPoint y: 253, endPoint x: 98, endPoint y: 251, distance: 12.8
click at [86, 197] on div "Eraser E" at bounding box center [84, 252] width 23 height 14
click at [30, 197] on div "Pen P" at bounding box center [32, 252] width 23 height 14
click at [63, 197] on div "Highlight H" at bounding box center [58, 252] width 23 height 14
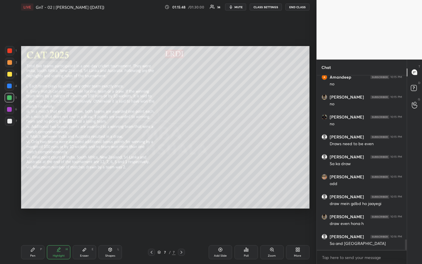
scroll to position [2760, 0]
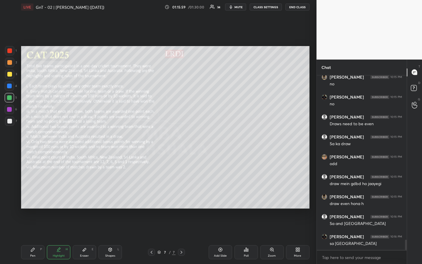
click at [38, 197] on div "Pen P" at bounding box center [32, 252] width 23 height 14
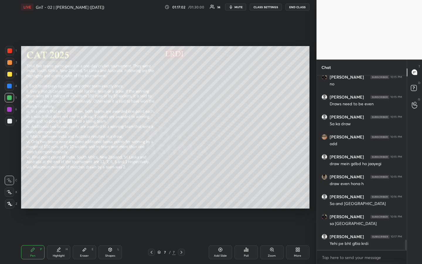
click at [10, 123] on div at bounding box center [9, 120] width 9 height 9
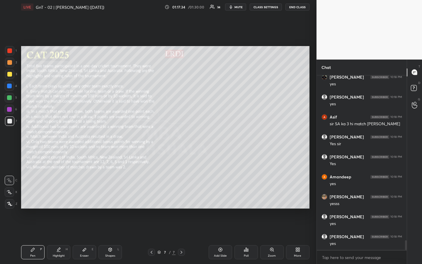
scroll to position [2979, 0]
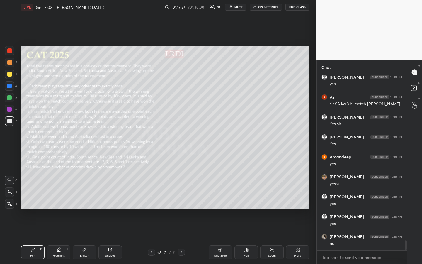
drag, startPoint x: 87, startPoint y: 252, endPoint x: 101, endPoint y: 243, distance: 16.6
click at [87, 197] on div "Eraser E" at bounding box center [84, 252] width 23 height 14
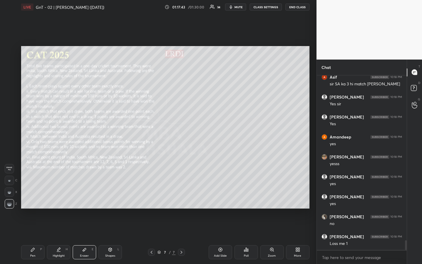
click at [35, 197] on div "Pen P" at bounding box center [32, 252] width 23 height 14
click at [9, 62] on div at bounding box center [9, 62] width 5 height 5
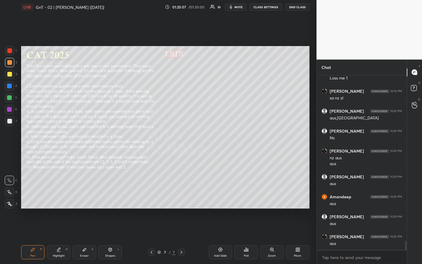
scroll to position [3184, 0]
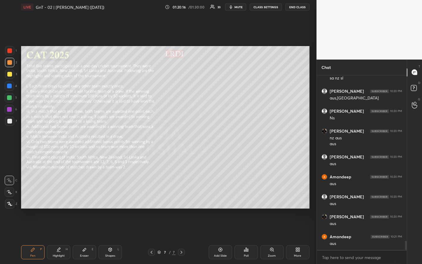
click at [62, 197] on div "Highlight" at bounding box center [59, 255] width 12 height 3
drag, startPoint x: 34, startPoint y: 252, endPoint x: 34, endPoint y: 245, distance: 7.1
click at [33, 197] on div "Pen P" at bounding box center [32, 252] width 23 height 14
click at [60, 197] on div "Highlight H" at bounding box center [58, 252] width 23 height 14
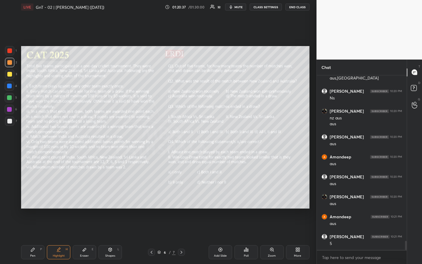
scroll to position [3224, 0]
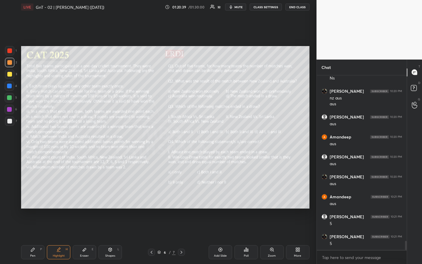
click at [35, 197] on div "Pen P" at bounding box center [32, 252] width 23 height 14
drag, startPoint x: 59, startPoint y: 250, endPoint x: 67, endPoint y: 243, distance: 10.0
click at [59, 197] on icon at bounding box center [58, 249] width 5 height 5
click at [33, 197] on div "Pen P" at bounding box center [32, 252] width 23 height 14
click at [60, 197] on icon at bounding box center [58, 249] width 5 height 5
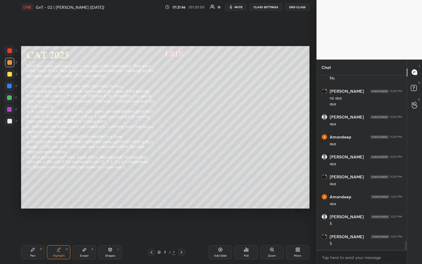
click at [34, 197] on icon at bounding box center [32, 249] width 5 height 5
click at [60, 197] on icon at bounding box center [58, 249] width 5 height 5
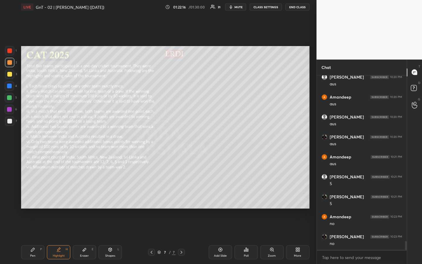
scroll to position [3284, 0]
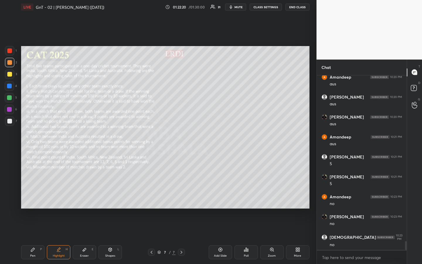
drag, startPoint x: 31, startPoint y: 254, endPoint x: 28, endPoint y: 253, distance: 3.3
click at [29, 197] on div "Pen P" at bounding box center [32, 252] width 23 height 14
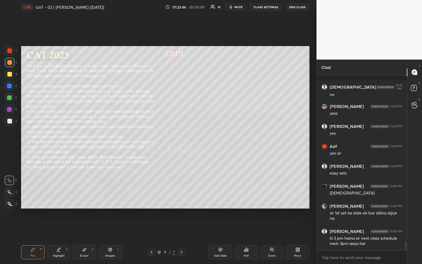
scroll to position [3459, 0]
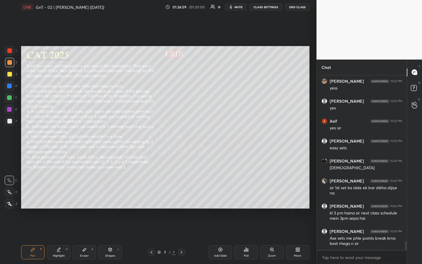
click at [313, 144] on div "1 2 3 4 5 6 7 R O A L C X Z Erase all C X Z LIVE GnT - 02 | [PERSON_NAME] ([DAT…" at bounding box center [158, 132] width 317 height 264
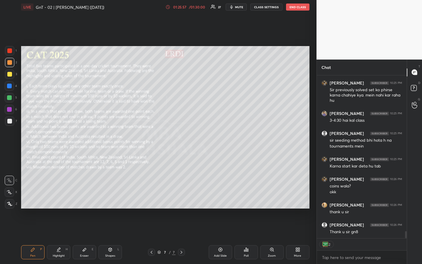
scroll to position [3653, 0]
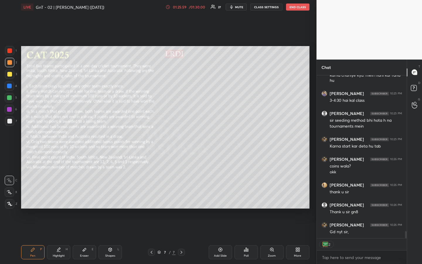
click at [312, 125] on div "Setting up your live class Poll for secs No correct answer Start poll" at bounding box center [165, 127] width 293 height 226
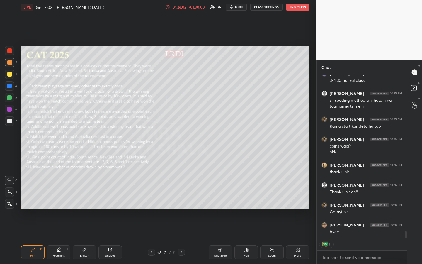
scroll to position [3693, 0]
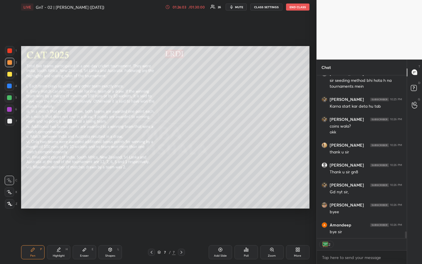
click at [292, 9] on button "END CLASS" at bounding box center [297, 7] width 23 height 7
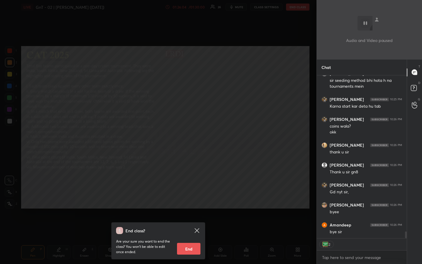
click at [188, 197] on button "End" at bounding box center [188, 249] width 23 height 12
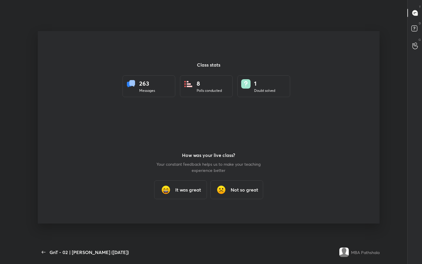
scroll to position [29095, 28907]
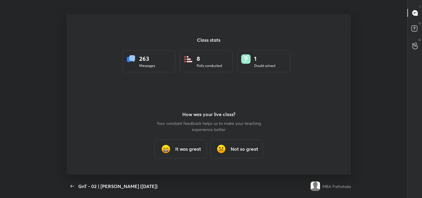
type textarea "x"
